Goal: Transaction & Acquisition: Purchase product/service

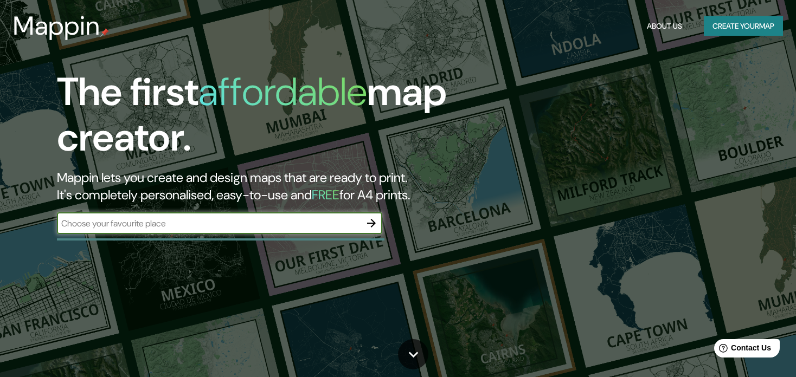
click at [186, 233] on div "​" at bounding box center [219, 224] width 325 height 22
click at [187, 225] on input "text" at bounding box center [209, 223] width 304 height 12
type input "[GEOGRAPHIC_DATA]"
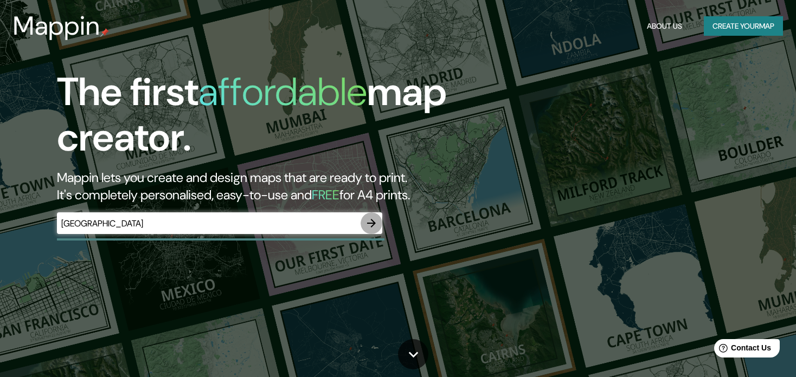
click at [374, 221] on icon "button" at bounding box center [371, 223] width 9 height 9
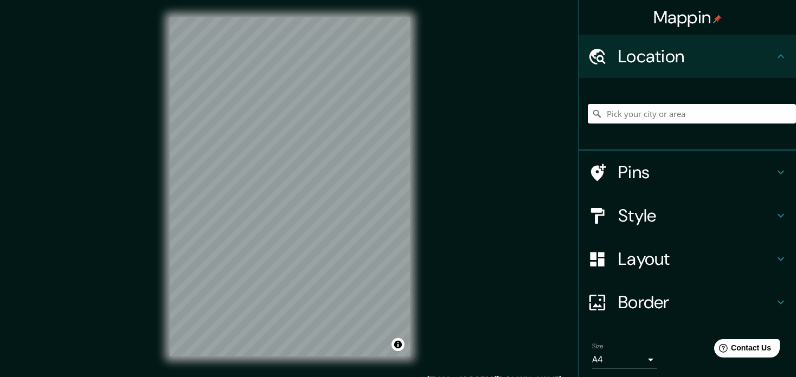
click at [651, 102] on div at bounding box center [692, 114] width 208 height 54
click at [653, 117] on input "Pick your city or area" at bounding box center [692, 114] width 208 height 20
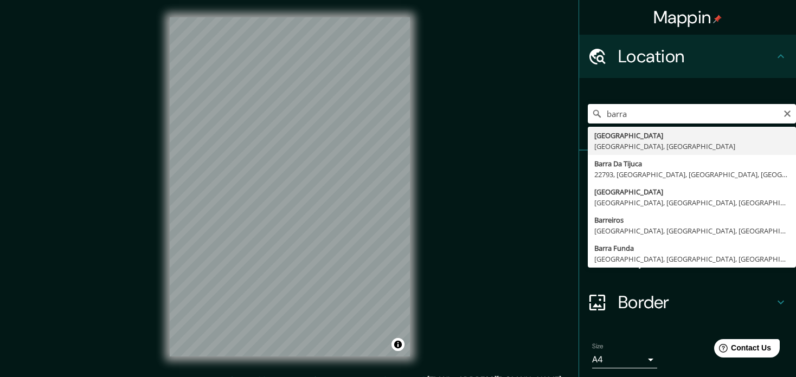
type input "[GEOGRAPHIC_DATA], [GEOGRAPHIC_DATA], [GEOGRAPHIC_DATA]"
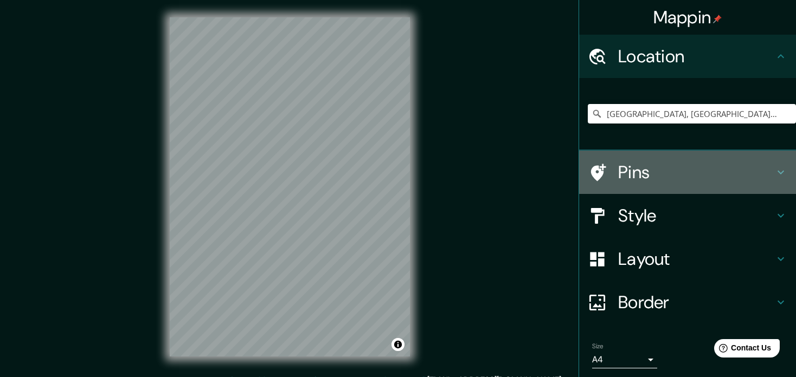
click at [722, 166] on h4 "Pins" at bounding box center [696, 173] width 156 height 22
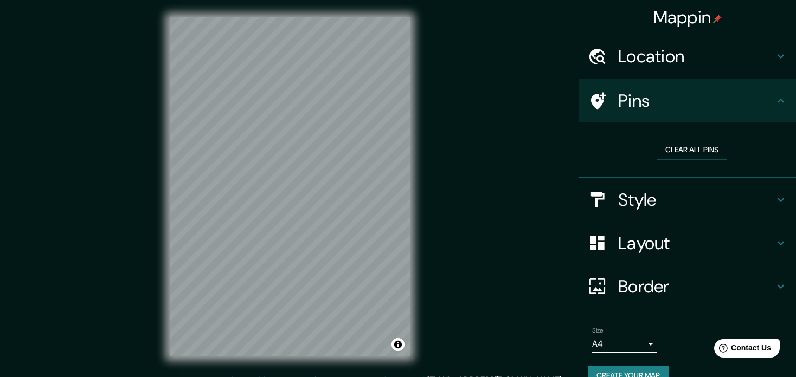
click at [710, 103] on h4 "Pins" at bounding box center [696, 101] width 156 height 22
click at [713, 202] on h4 "Style" at bounding box center [696, 200] width 156 height 22
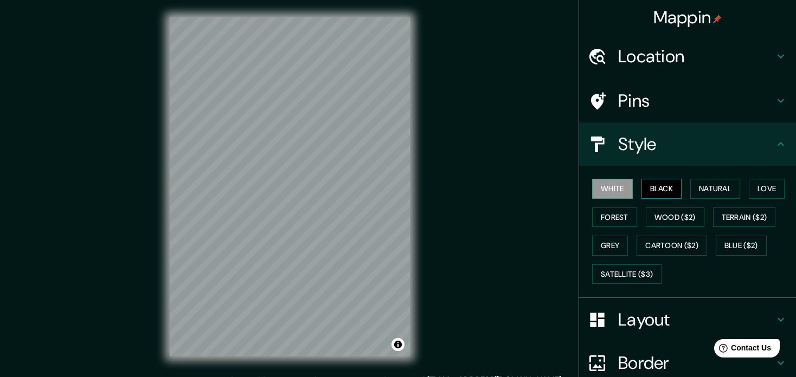
click at [647, 189] on button "Black" at bounding box center [661, 189] width 41 height 20
click at [716, 184] on button "Natural" at bounding box center [715, 189] width 50 height 20
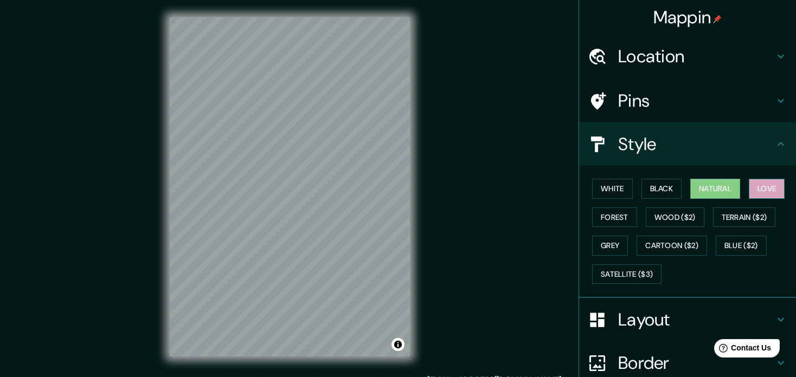
click at [749, 182] on button "Love" at bounding box center [767, 189] width 36 height 20
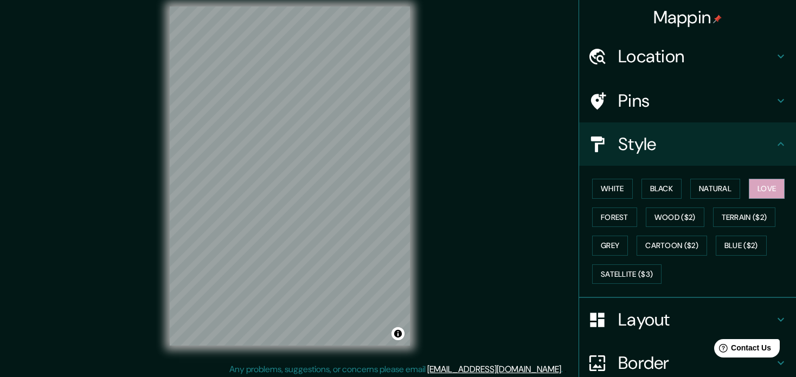
scroll to position [14, 0]
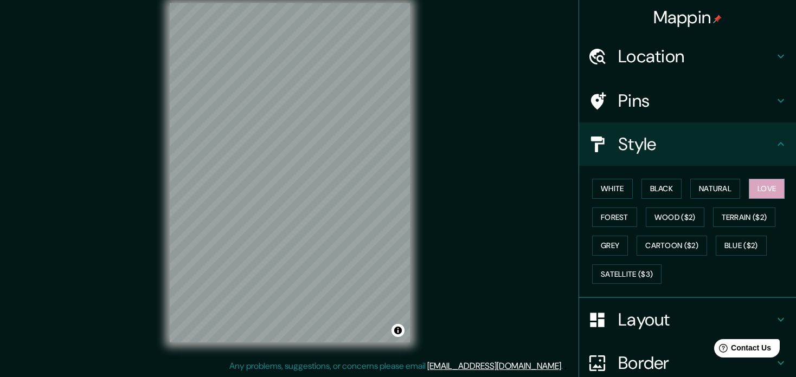
drag, startPoint x: 436, startPoint y: 156, endPoint x: 470, endPoint y: 164, distance: 35.1
click at [468, 164] on div "Mappin Location [GEOGRAPHIC_DATA], [GEOGRAPHIC_DATA], [GEOGRAPHIC_DATA] Pins St…" at bounding box center [398, 181] width 796 height 391
click at [470, 164] on div "Mappin Location [GEOGRAPHIC_DATA], [GEOGRAPHIC_DATA], [GEOGRAPHIC_DATA] Pins St…" at bounding box center [398, 181] width 796 height 391
